Goal: Task Accomplishment & Management: Use online tool/utility

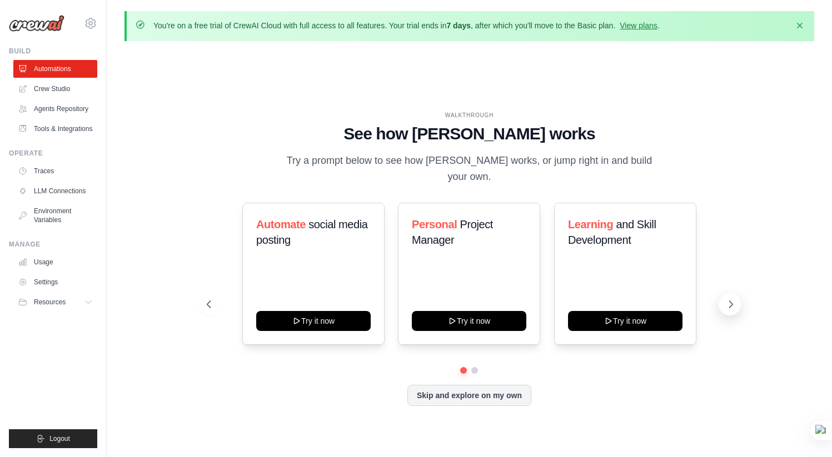
click at [732, 301] on icon at bounding box center [730, 304] width 3 height 7
click at [732, 299] on icon at bounding box center [730, 304] width 11 height 11
click at [59, 90] on link "Crew Studio" at bounding box center [56, 89] width 84 height 18
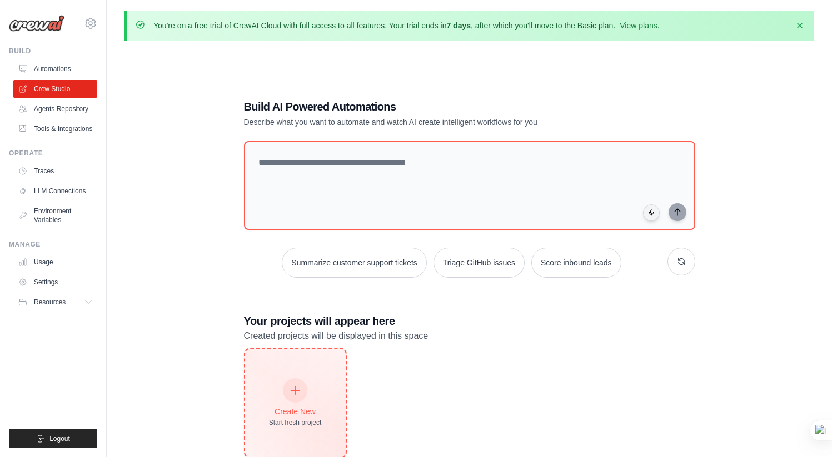
click at [297, 390] on icon at bounding box center [295, 391] width 12 height 12
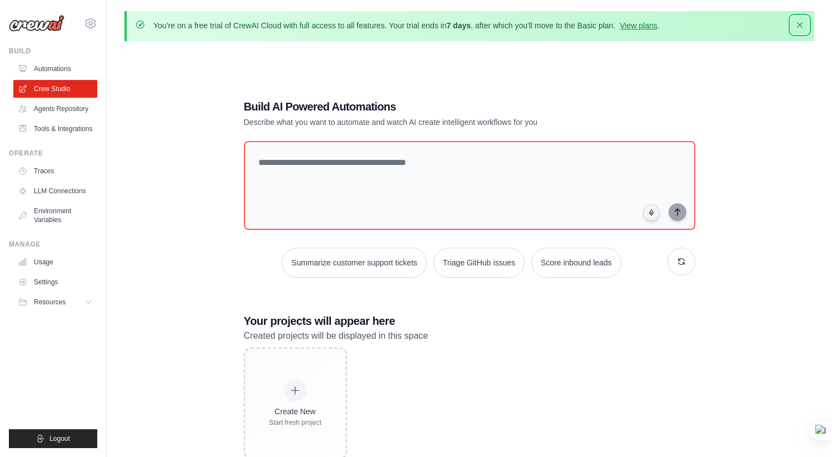
click at [803, 26] on icon "button" at bounding box center [799, 24] width 11 height 11
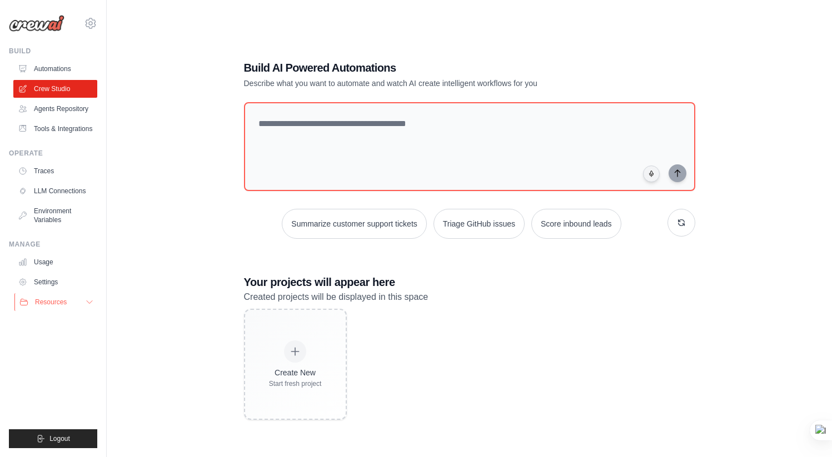
click at [92, 304] on icon at bounding box center [89, 302] width 9 height 9
click at [70, 322] on span "Documentation" at bounding box center [61, 321] width 45 height 9
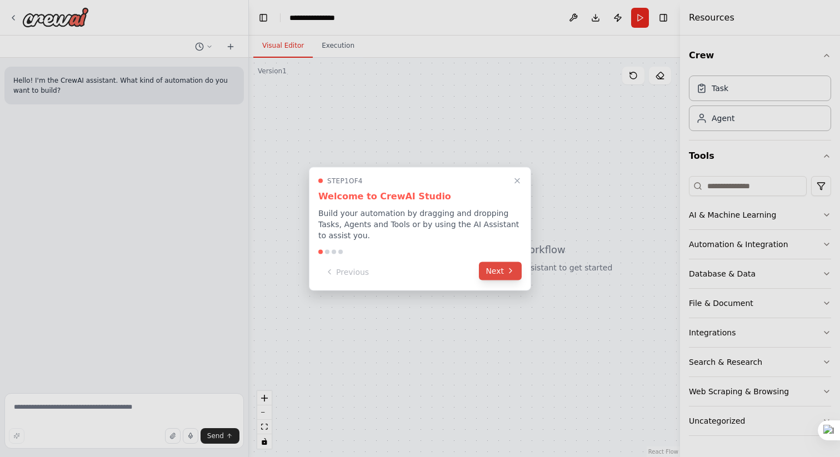
click at [495, 272] on button "Next" at bounding box center [500, 271] width 43 height 18
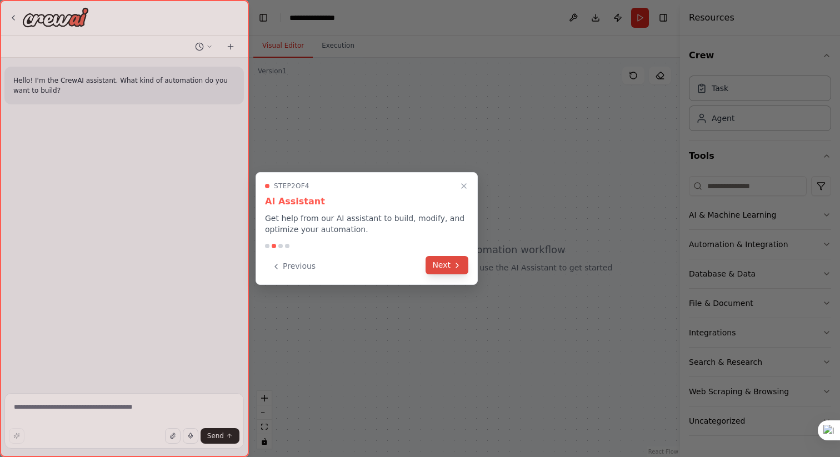
click at [437, 265] on button "Next" at bounding box center [447, 265] width 43 height 18
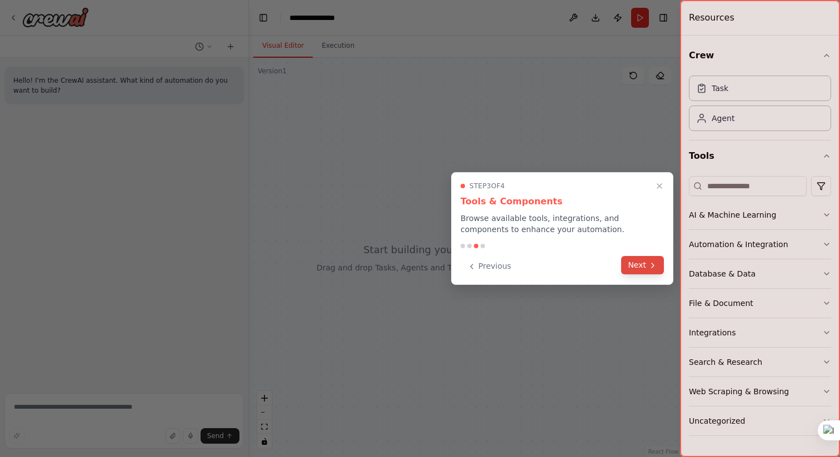
click at [634, 264] on button "Next" at bounding box center [642, 265] width 43 height 18
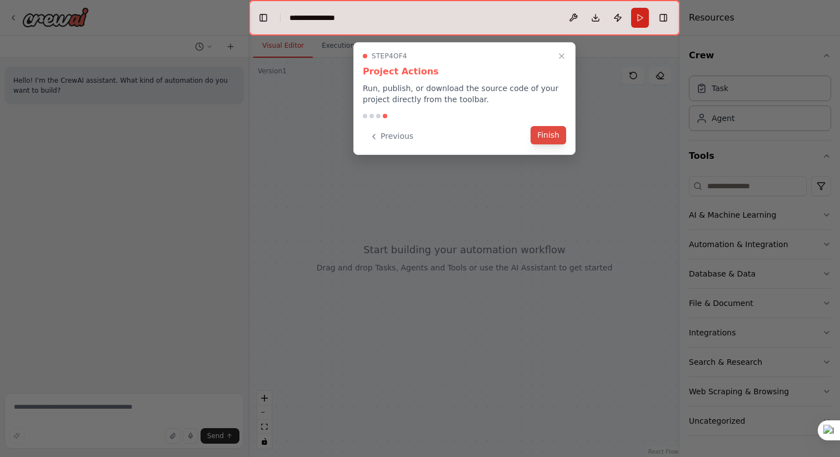
click at [548, 139] on button "Finish" at bounding box center [549, 135] width 36 height 18
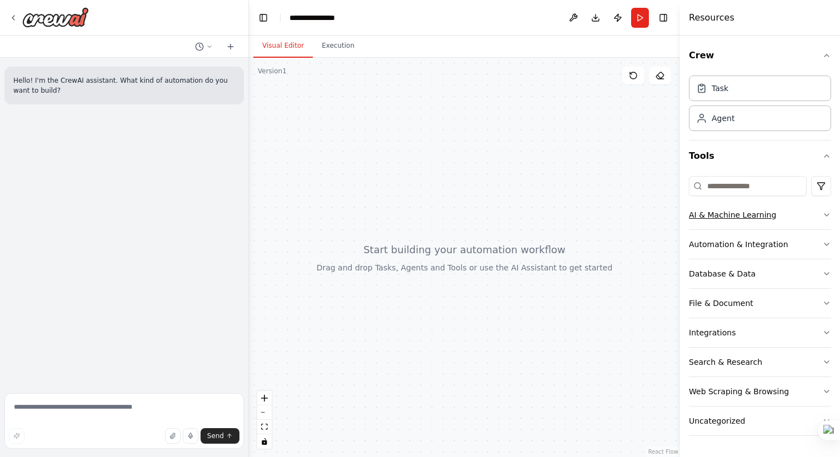
click at [830, 216] on icon "button" at bounding box center [827, 215] width 9 height 9
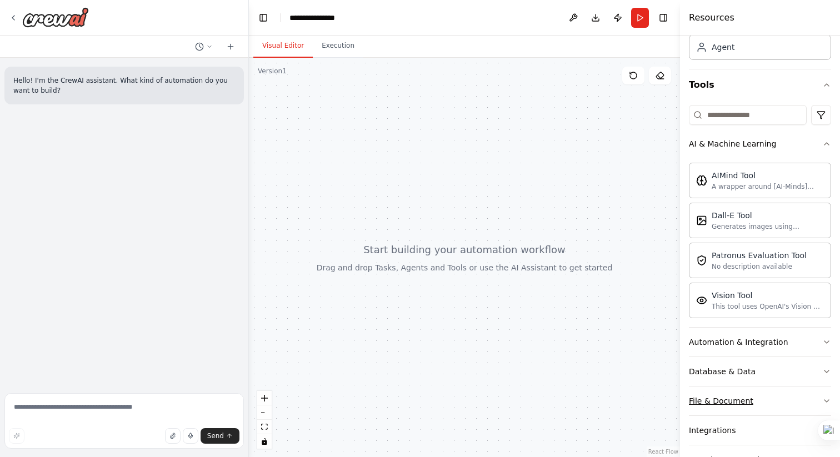
scroll to position [166, 0]
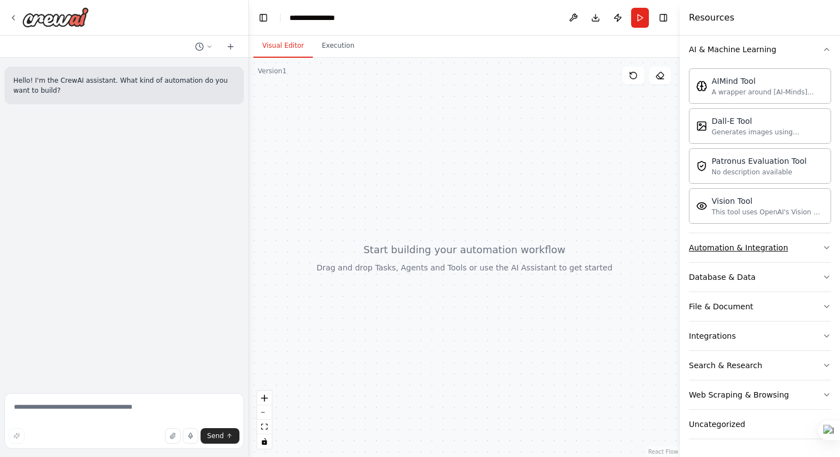
click at [823, 248] on icon "button" at bounding box center [827, 247] width 9 height 9
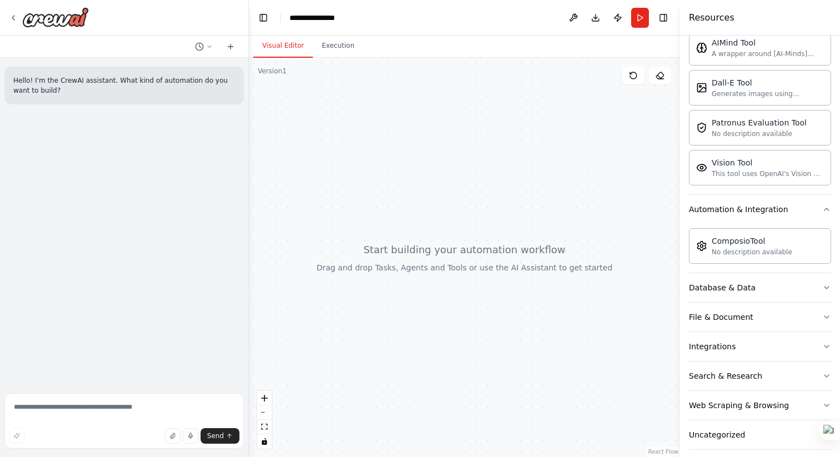
scroll to position [215, 0]
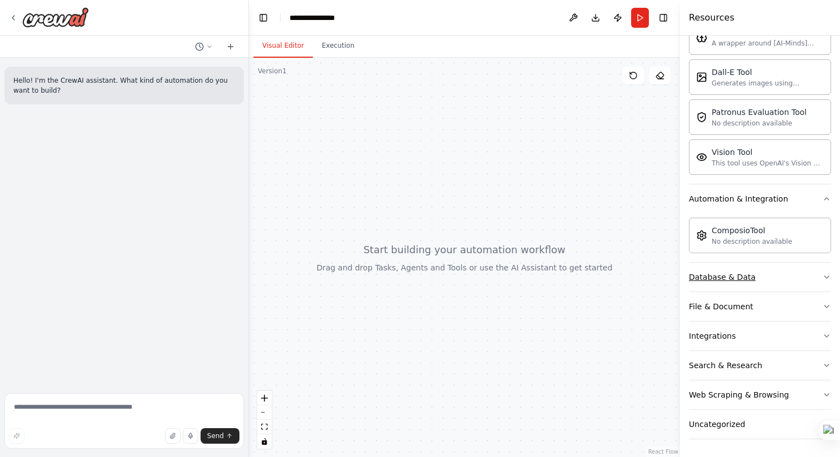
click at [825, 278] on icon "button" at bounding box center [827, 277] width 4 height 2
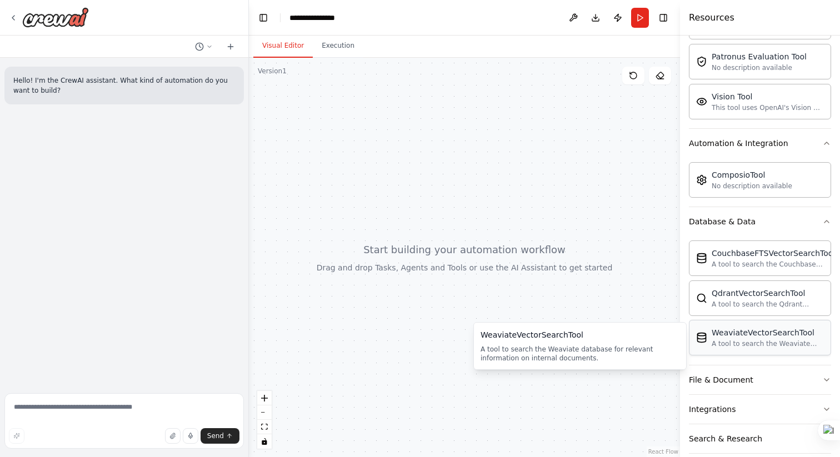
scroll to position [343, 0]
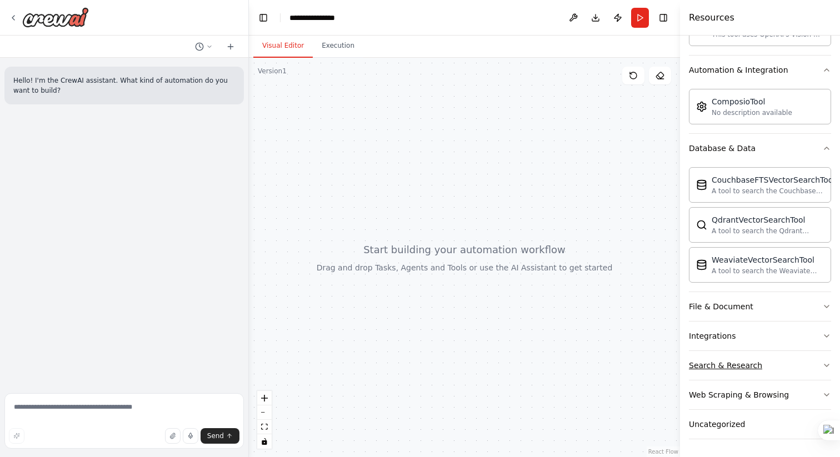
click at [823, 367] on icon "button" at bounding box center [827, 365] width 9 height 9
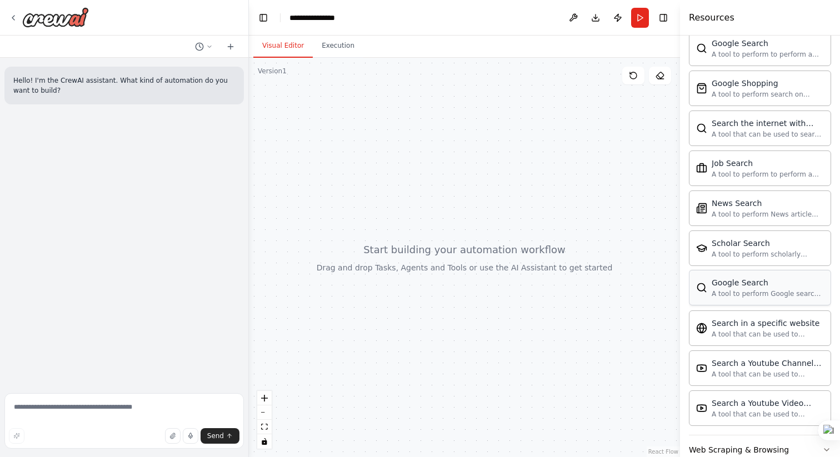
scroll to position [913, 0]
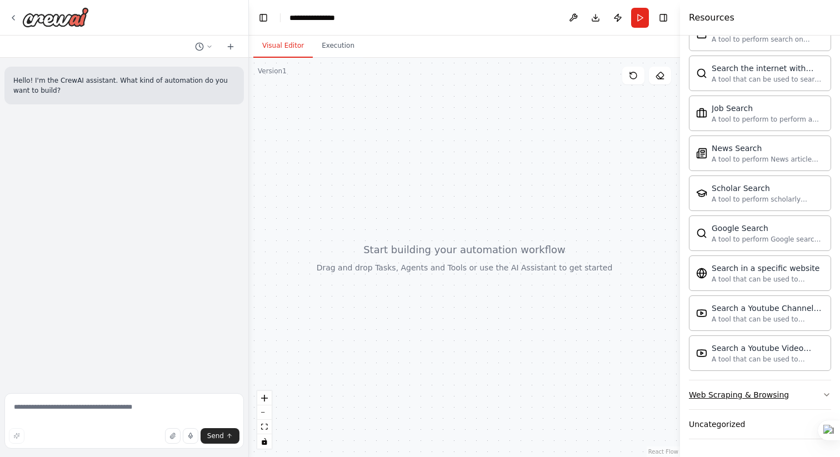
click at [823, 393] on icon "button" at bounding box center [827, 395] width 9 height 9
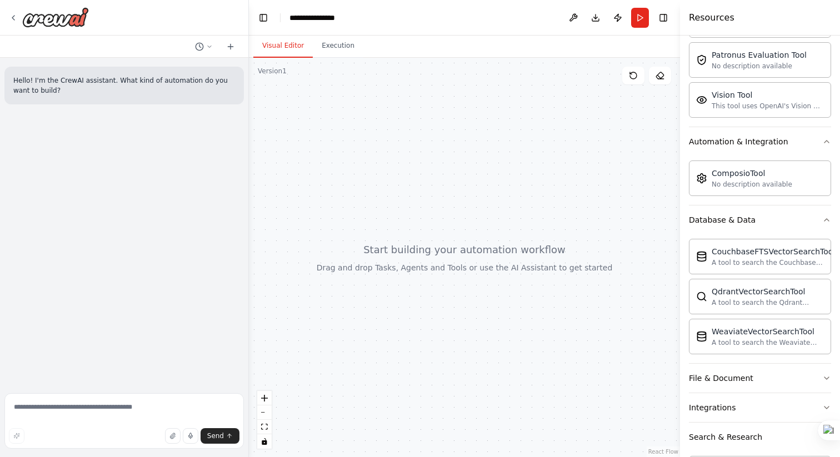
scroll to position [0, 0]
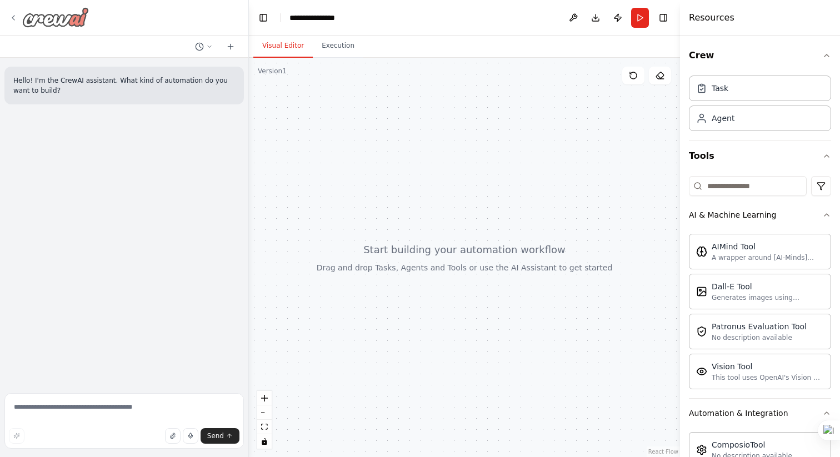
click at [14, 18] on icon at bounding box center [13, 17] width 9 height 9
